Goal: Navigation & Orientation: Find specific page/section

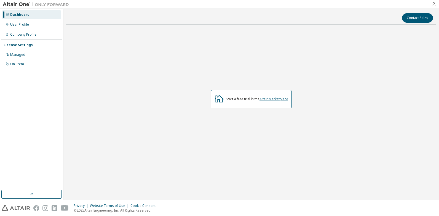
click at [276, 99] on link "Altair Marketplace" at bounding box center [274, 99] width 29 height 5
